Goal: Check status

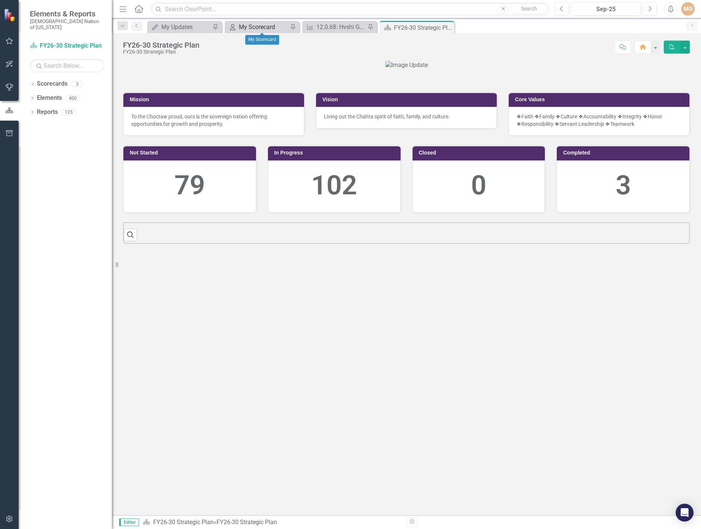
click at [255, 28] on div "My Scorecard" at bounding box center [263, 26] width 49 height 9
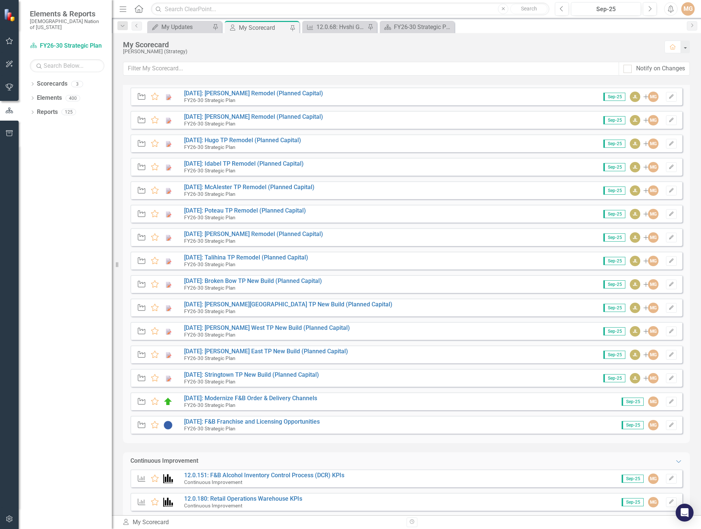
scroll to position [224, 0]
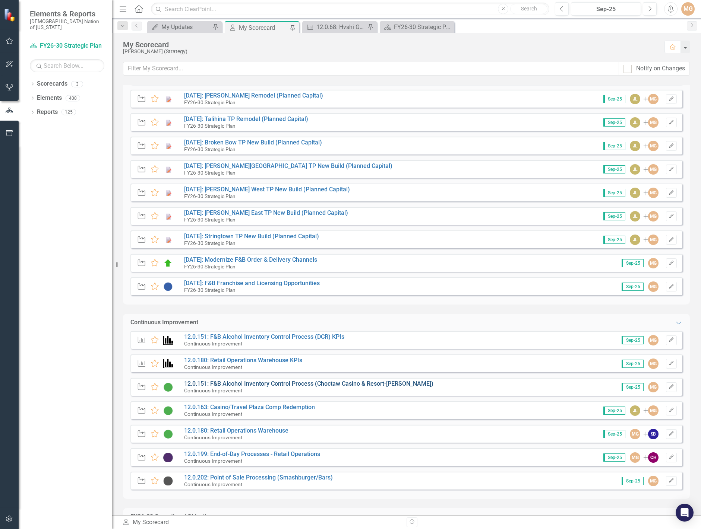
click at [300, 385] on link "12.0.151: F&B Alcohol Inventory Control Process (Choctaw Casino & Resort-[PERSO…" at bounding box center [308, 383] width 249 height 7
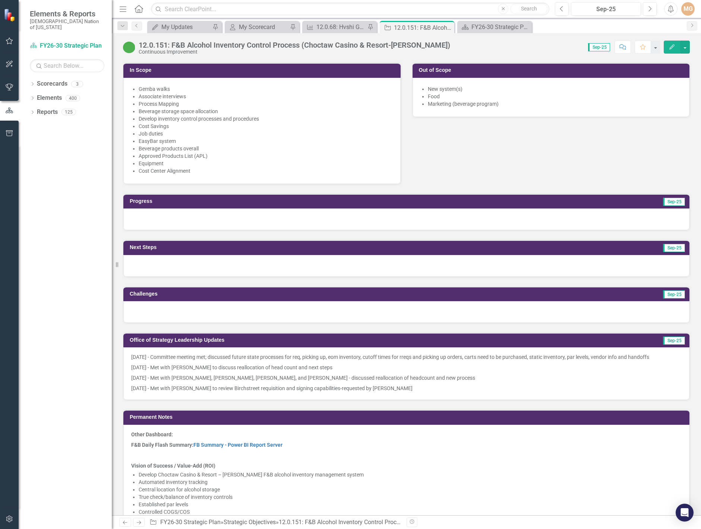
scroll to position [484, 0]
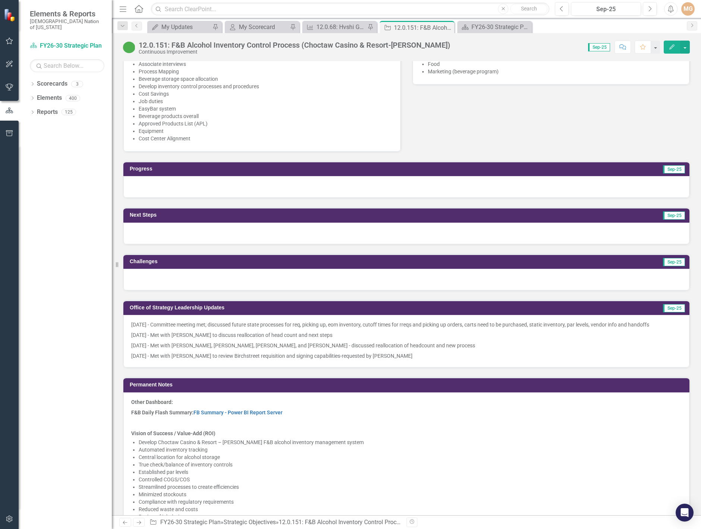
click at [278, 351] on p "[DATE] - Met with [PERSON_NAME] to review Birchstreet requisition and signing c…" at bounding box center [406, 355] width 550 height 9
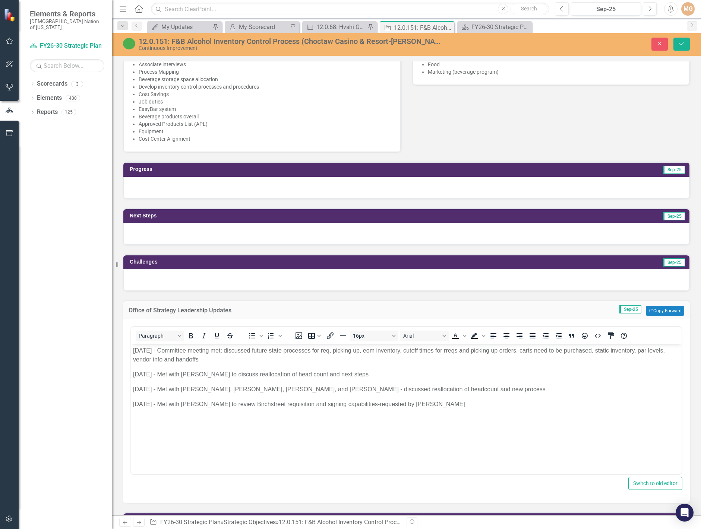
scroll to position [0, 0]
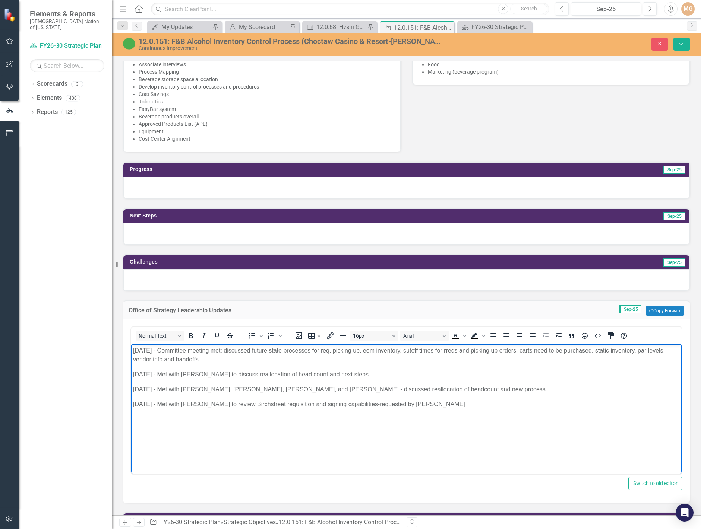
click at [404, 399] on body "[DATE] - Committee meeting met; discussed future state processes for req, picki…" at bounding box center [406, 401] width 550 height 112
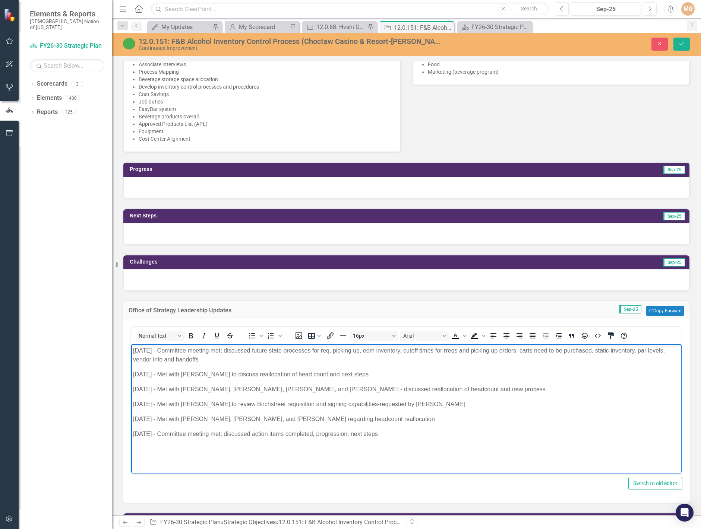
click at [442, 350] on p "[DATE] - Committee meeting met; discussed future state processes for req, picki…" at bounding box center [406, 356] width 547 height 18
click at [382, 436] on p "[DATE] - Committee meeting met; discussed action items completed, progression, …" at bounding box center [406, 434] width 547 height 9
click at [404, 437] on p "[DATE] - Committee meeting met; discussed action items completed, progression, …" at bounding box center [406, 434] width 547 height 9
click at [415, 435] on p "[DATE] - Committee meeting met; discussed action items completed, progression, …" at bounding box center [406, 434] width 547 height 9
